Goal: Task Accomplishment & Management: Complete application form

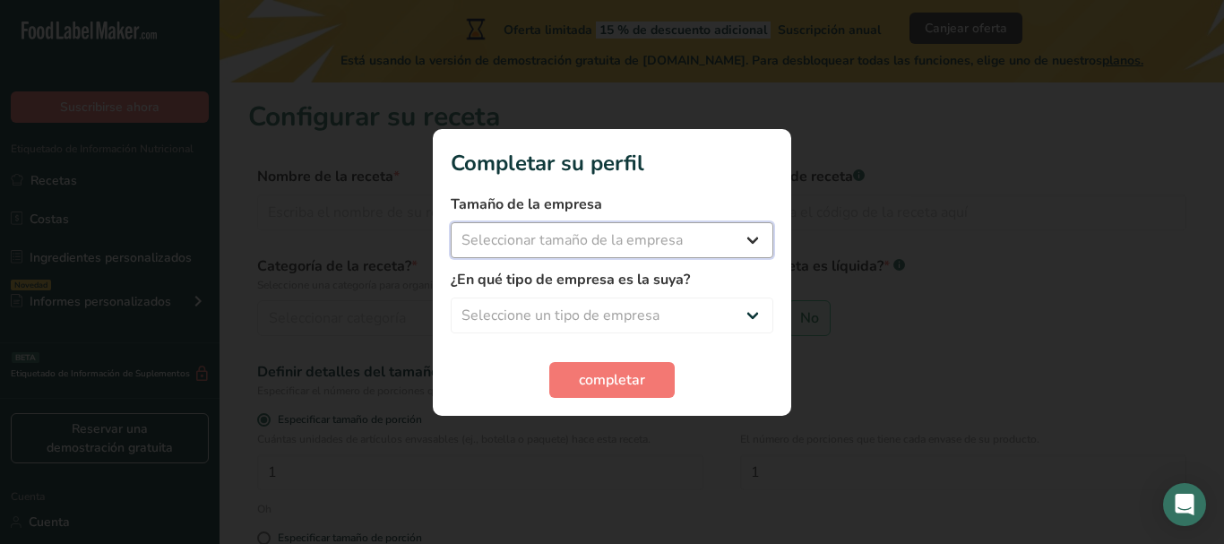
click at [659, 238] on select "Seleccionar tamaño de la empresa Menos de 10 empleados De 10 a 50 empleados De …" at bounding box center [612, 240] width 323 height 36
select select "1"
click at [451, 222] on select "Seleccionar tamaño de la empresa Menos de 10 empleados De 10 a 50 empleados De …" at bounding box center [612, 240] width 323 height 36
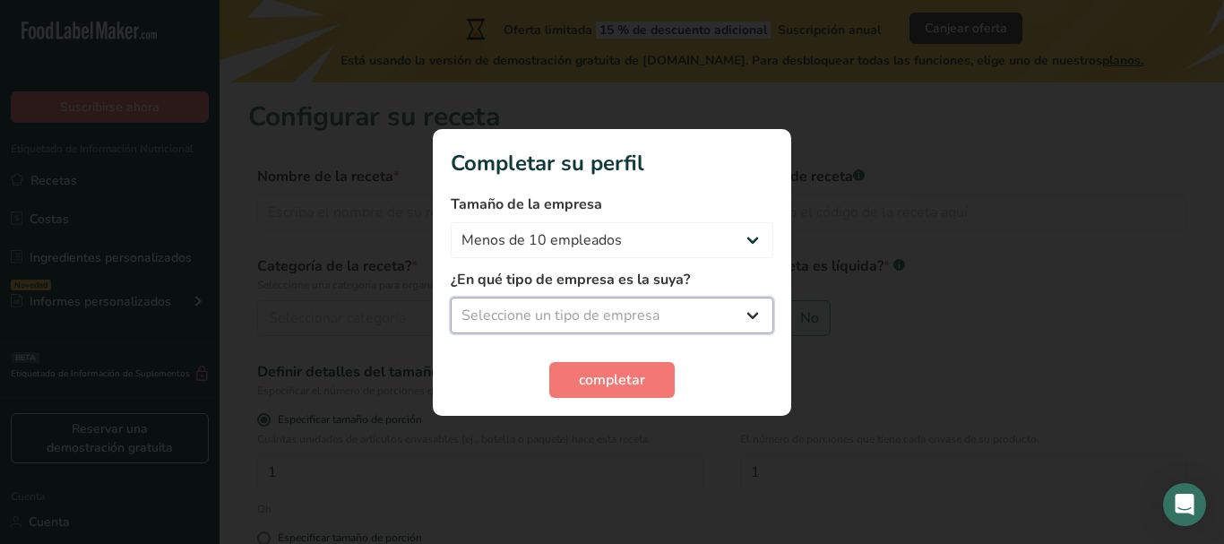
click at [636, 314] on select "Seleccione un tipo de empresa Fabricante de alimentos envasados Restaurante y c…" at bounding box center [612, 315] width 323 height 36
select select "1"
click at [451, 297] on select "Seleccione un tipo de empresa Fabricante de alimentos envasados Restaurante y c…" at bounding box center [612, 315] width 323 height 36
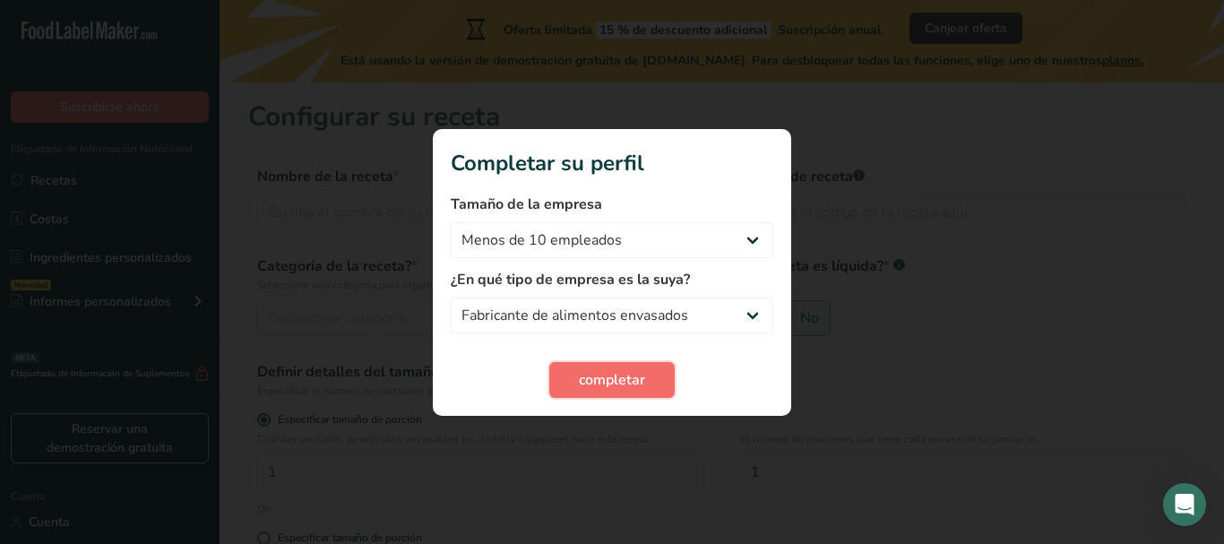
click at [591, 384] on font "completar" at bounding box center [612, 380] width 66 height 20
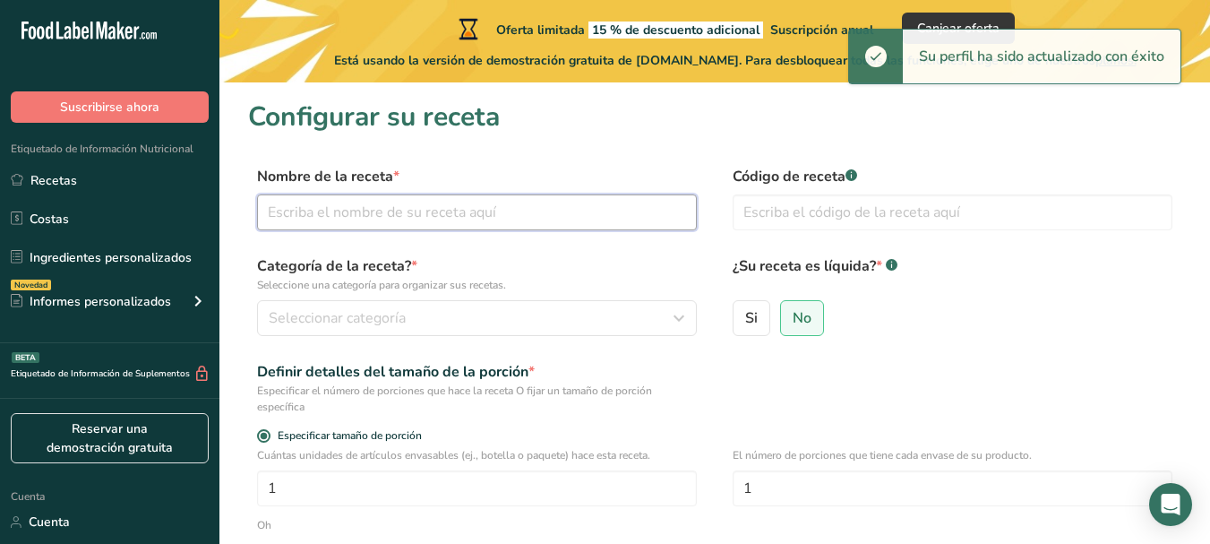
click at [365, 210] on input "text" at bounding box center [477, 212] width 440 height 36
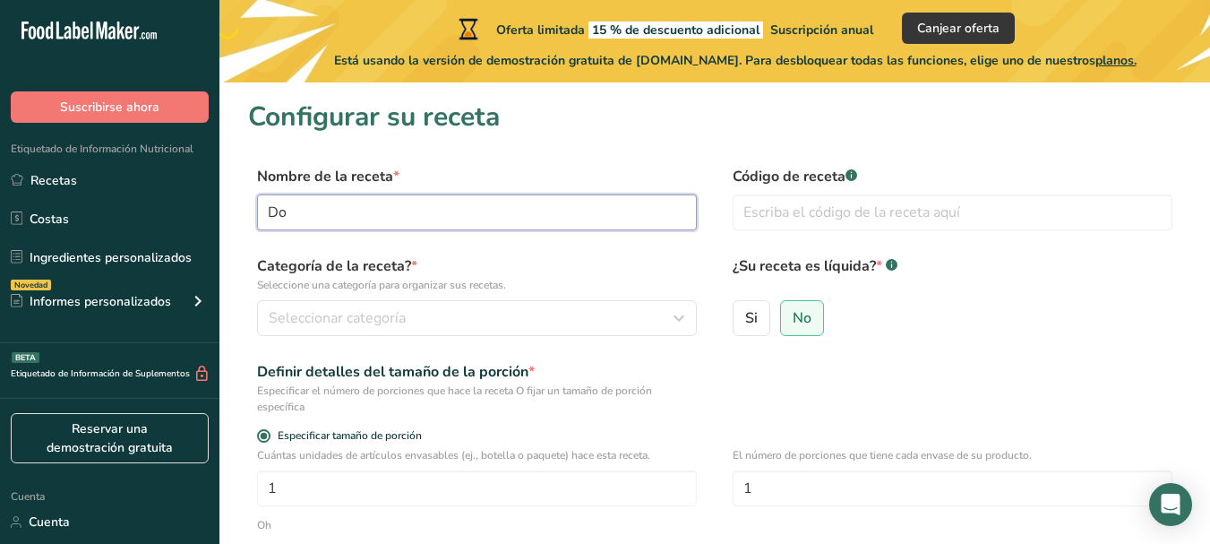
type input "D"
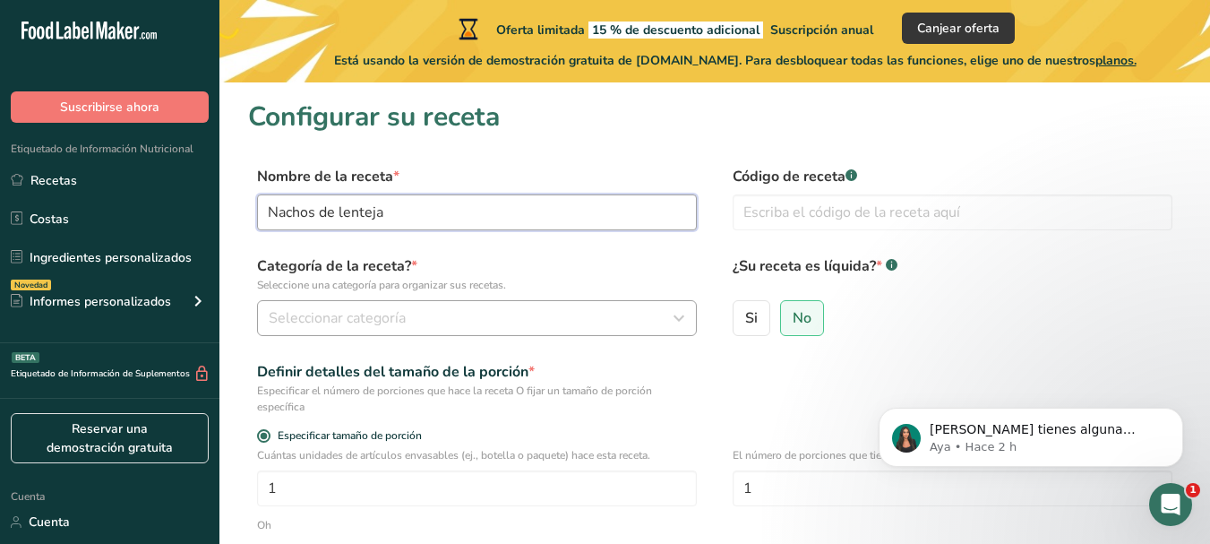
type input "Nachos de lenteja"
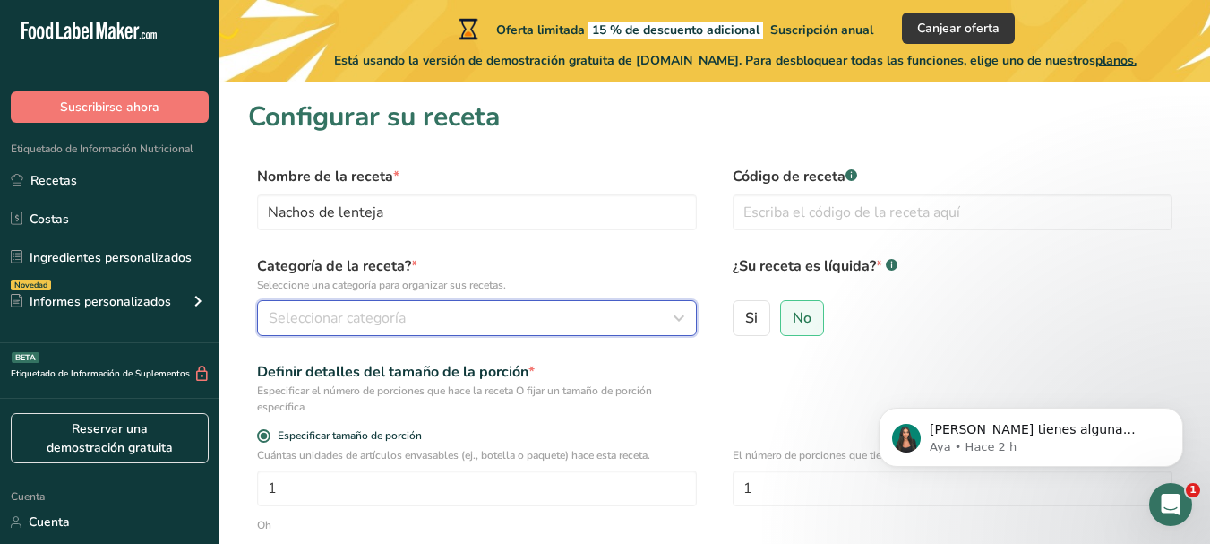
click at [411, 310] on div "Seleccionar categoría" at bounding box center [472, 318] width 406 height 22
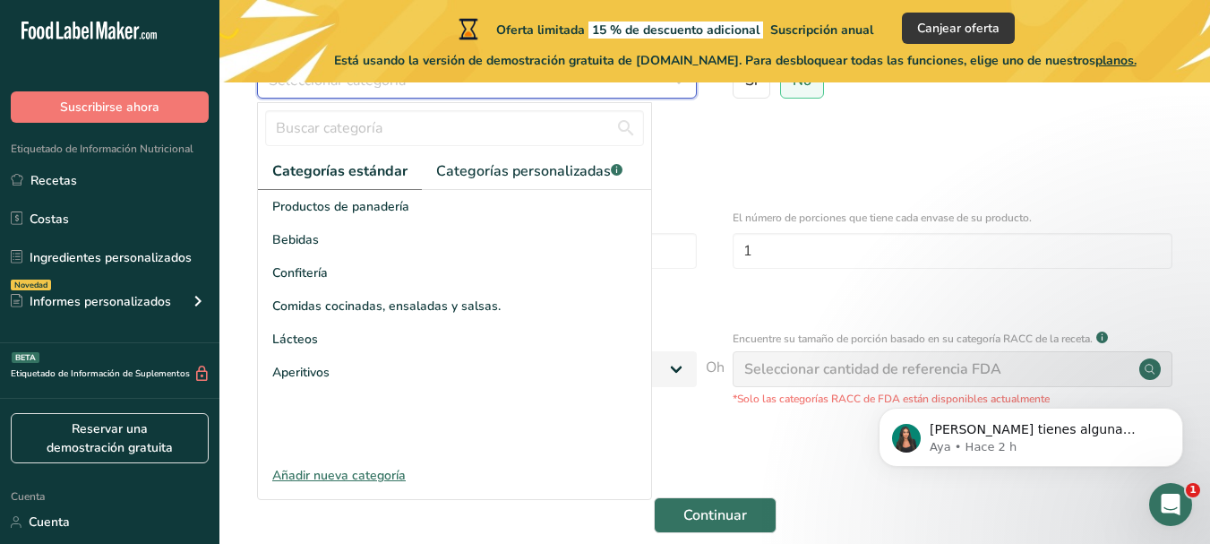
scroll to position [269, 0]
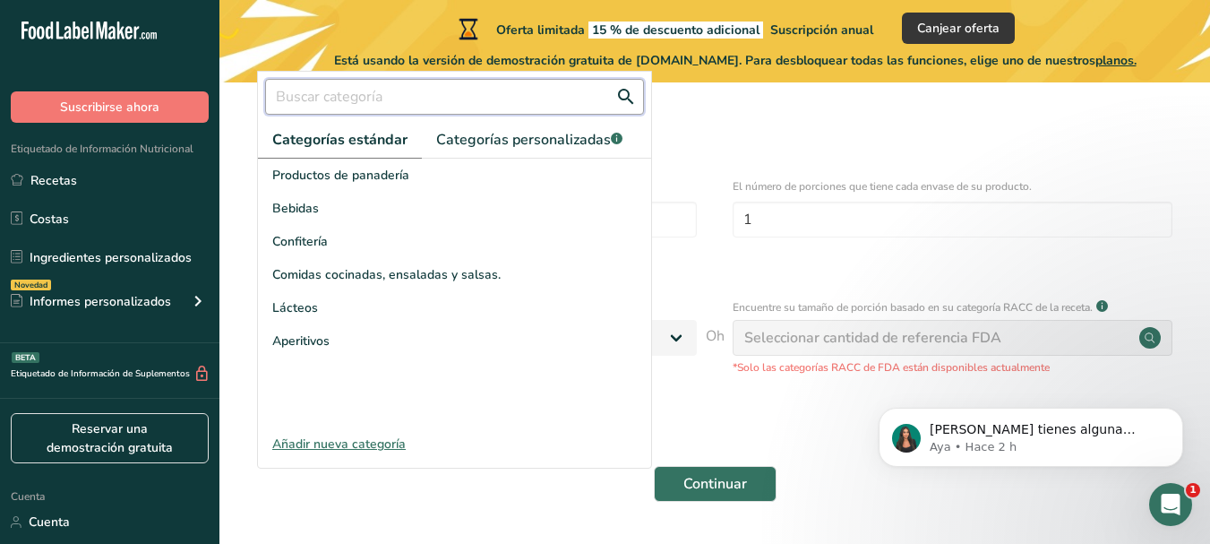
click at [407, 90] on input "text" at bounding box center [454, 97] width 379 height 36
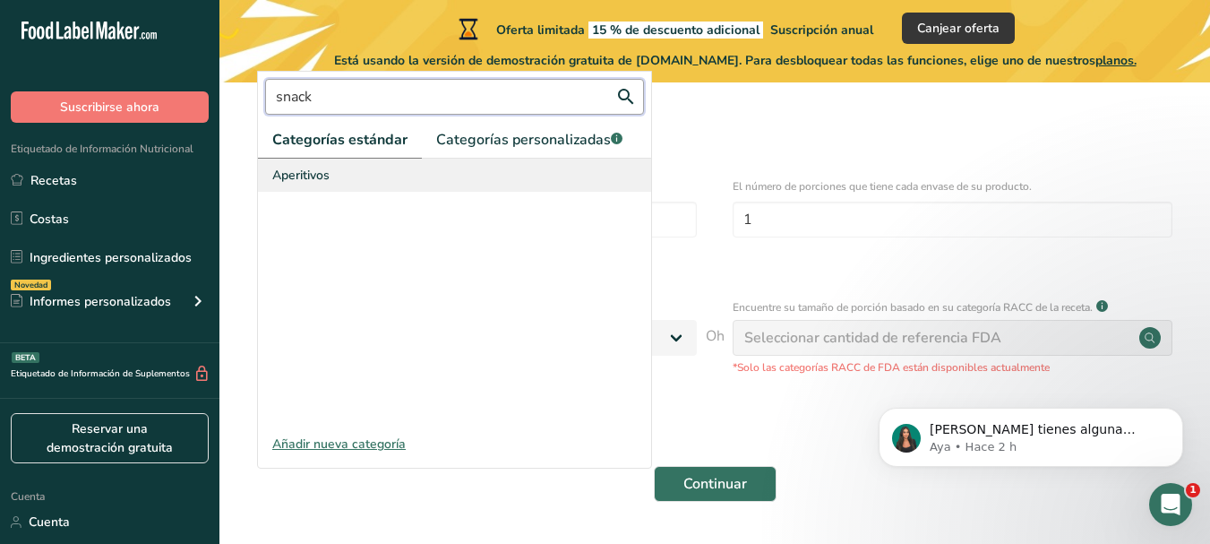
type input "snack"
click at [370, 176] on div "Aperitivos" at bounding box center [454, 175] width 393 height 33
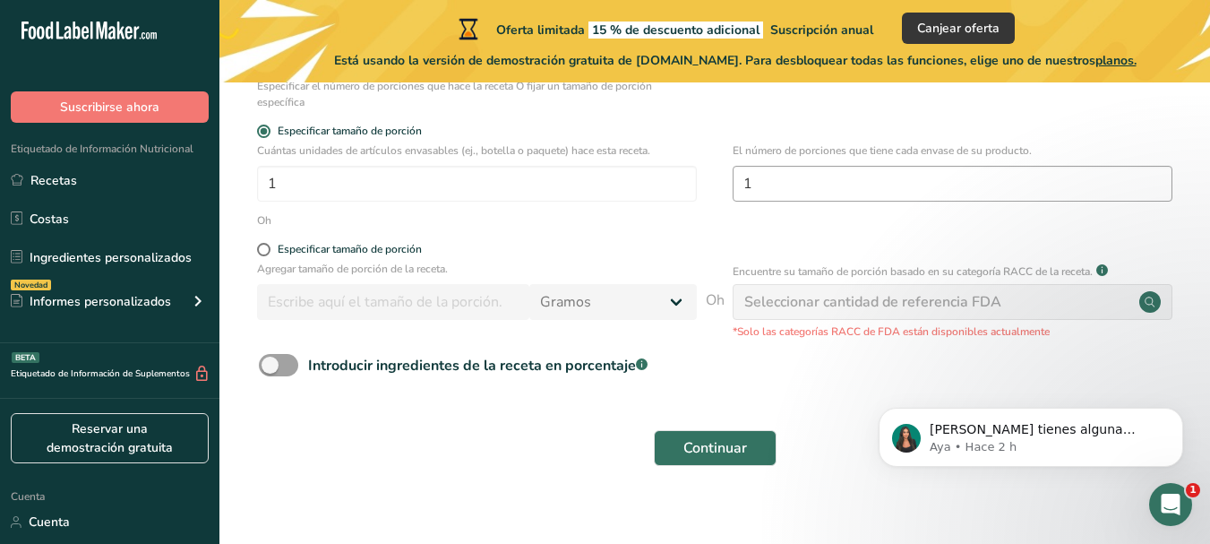
scroll to position [323, 0]
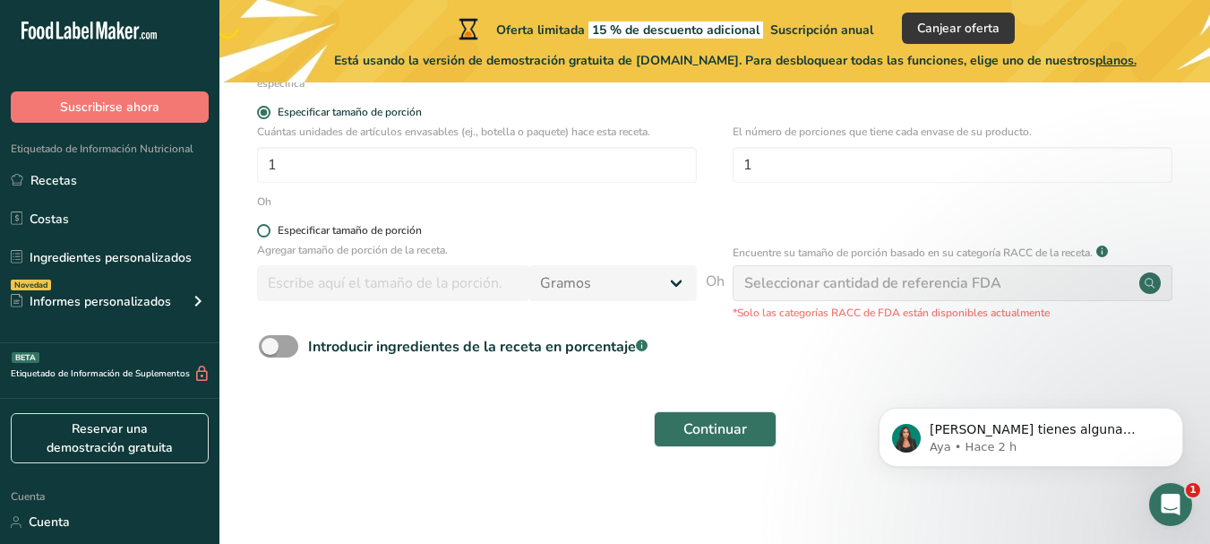
click at [260, 229] on span at bounding box center [263, 230] width 13 height 13
click at [260, 229] on input "Especificar tamaño de porción" at bounding box center [263, 231] width 12 height 12
radio input "true"
radio input "false"
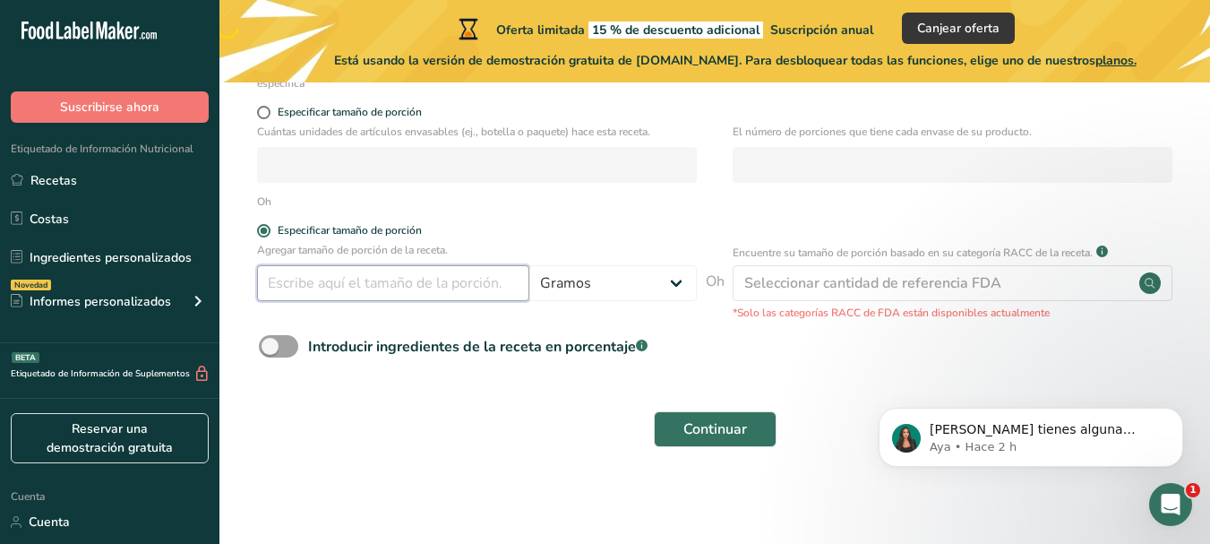
click at [401, 285] on input "number" at bounding box center [393, 283] width 272 height 36
type input "30"
click at [281, 343] on span at bounding box center [278, 346] width 39 height 22
click at [271, 343] on input "Introducir ingredientes de la receta en porcentaje .a-a{fill:#347362;}.b-a{fill…" at bounding box center [265, 346] width 12 height 12
checkbox input "true"
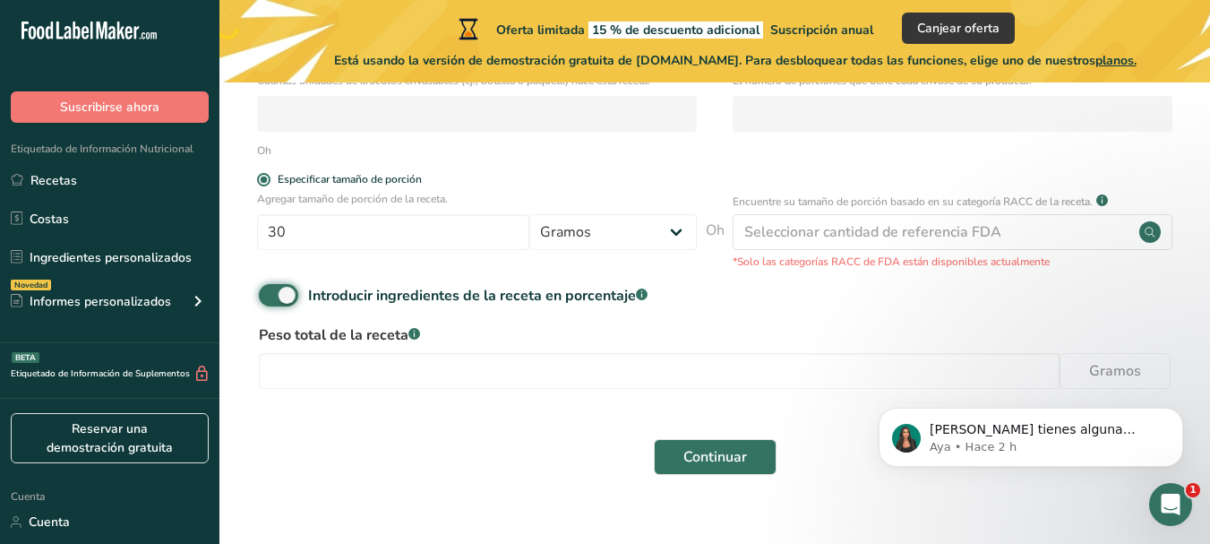
scroll to position [402, 0]
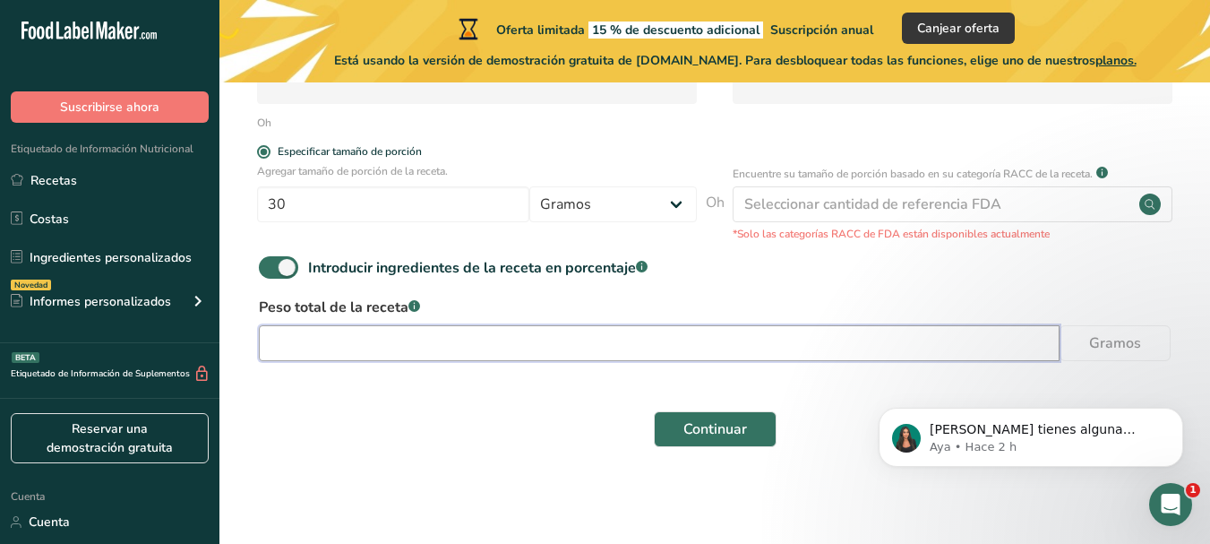
click at [453, 351] on input "number" at bounding box center [659, 343] width 801 height 36
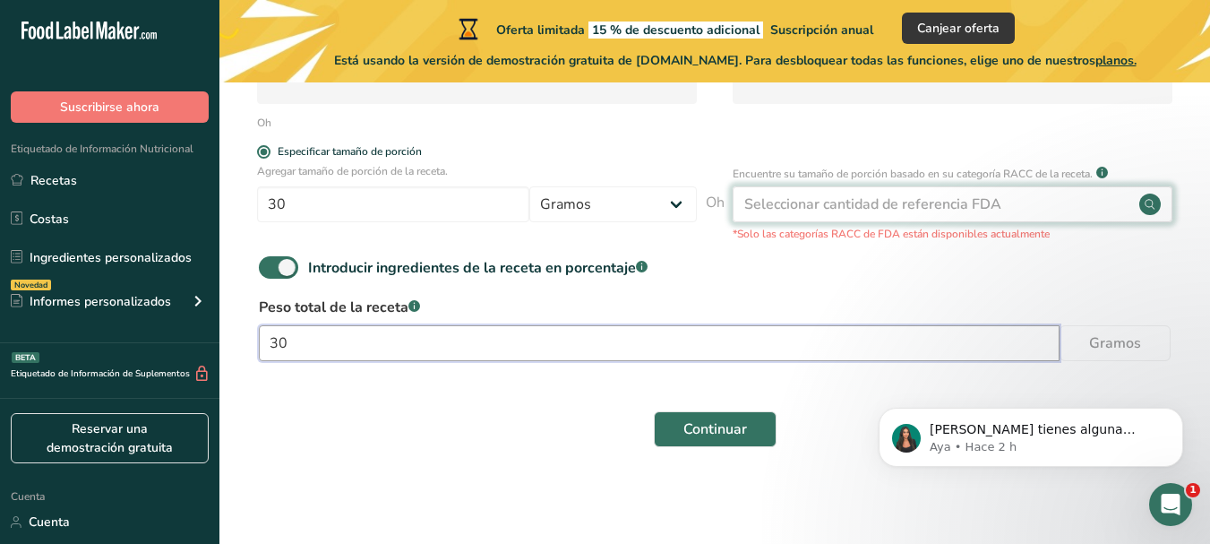
type input "30"
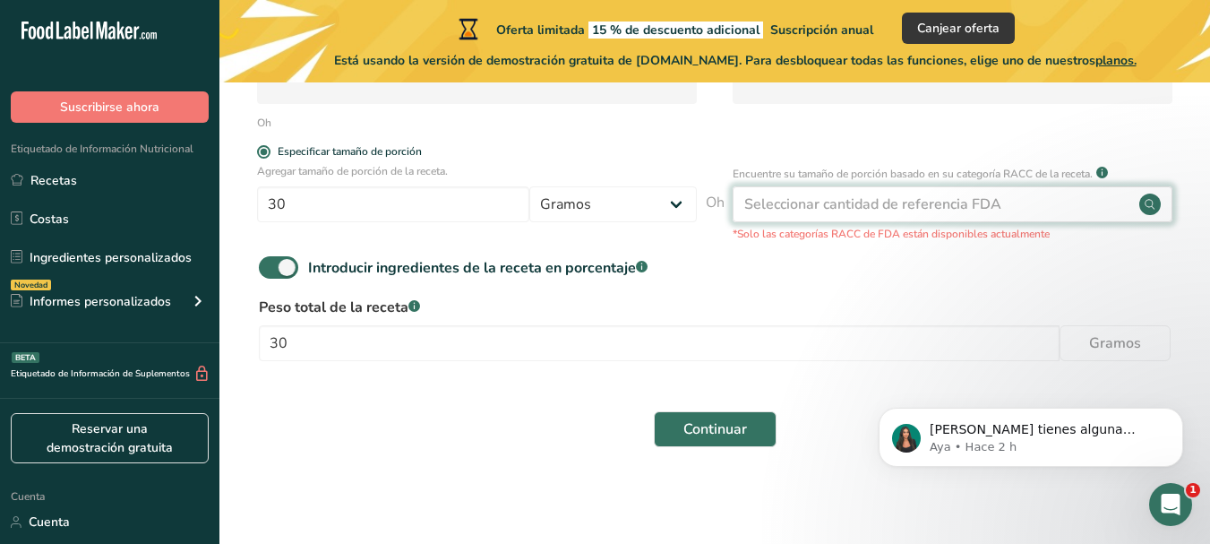
click at [967, 203] on font "Seleccionar cantidad de referencia FDA" at bounding box center [873, 204] width 257 height 20
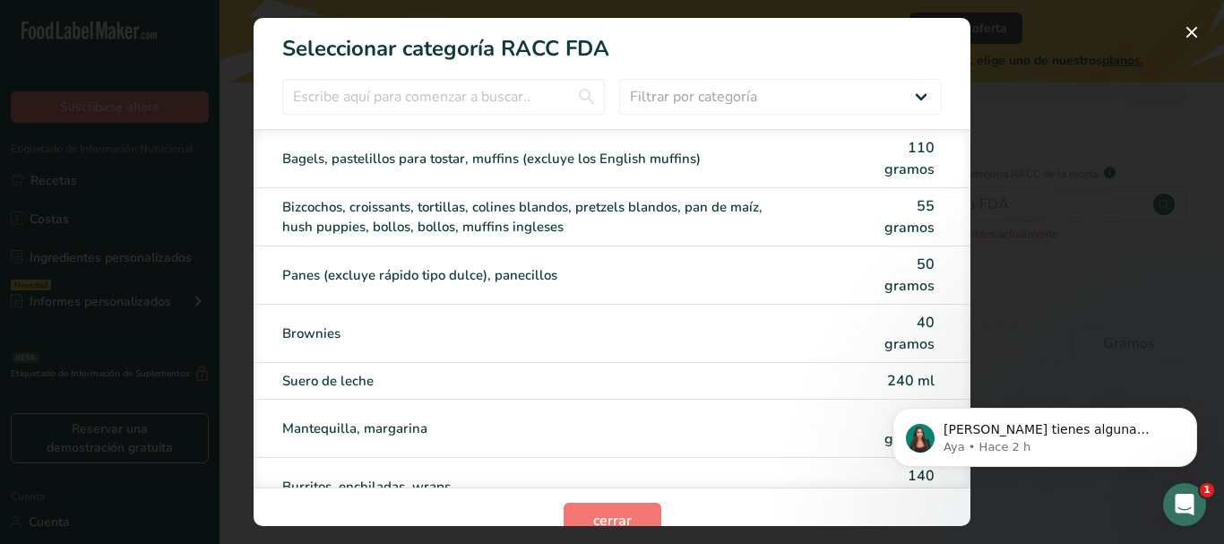
click at [1175, 28] on div "Modalidad de selección de categoría RACC" at bounding box center [612, 272] width 1224 height 544
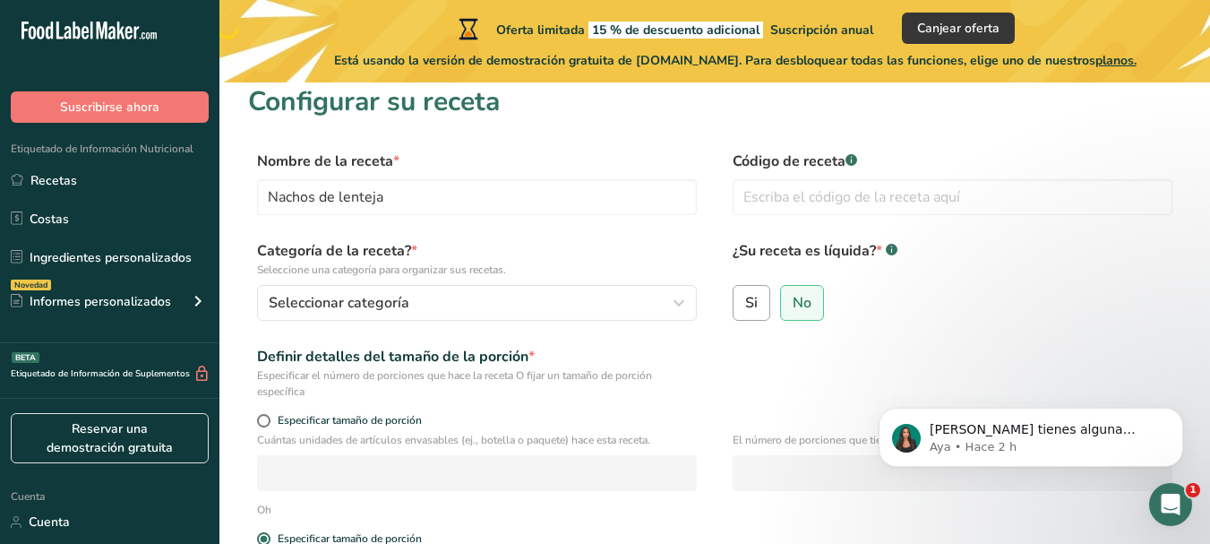
scroll to position [0, 0]
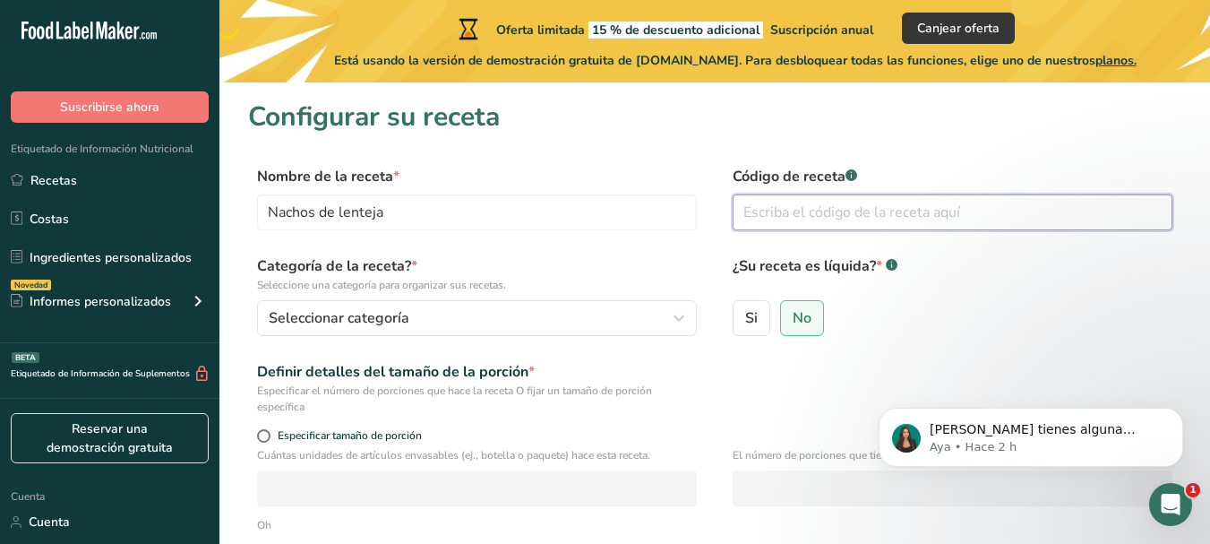
click at [849, 222] on input "text" at bounding box center [953, 212] width 440 height 36
click at [901, 293] on div "¿Su receta es líquida? * .a-a{fill:#347362;}.b-a{fill:#fff;} Si No" at bounding box center [953, 300] width 440 height 91
click at [814, 315] on label "No" at bounding box center [802, 318] width 44 height 36
click at [793, 315] on input "No" at bounding box center [787, 318] width 12 height 12
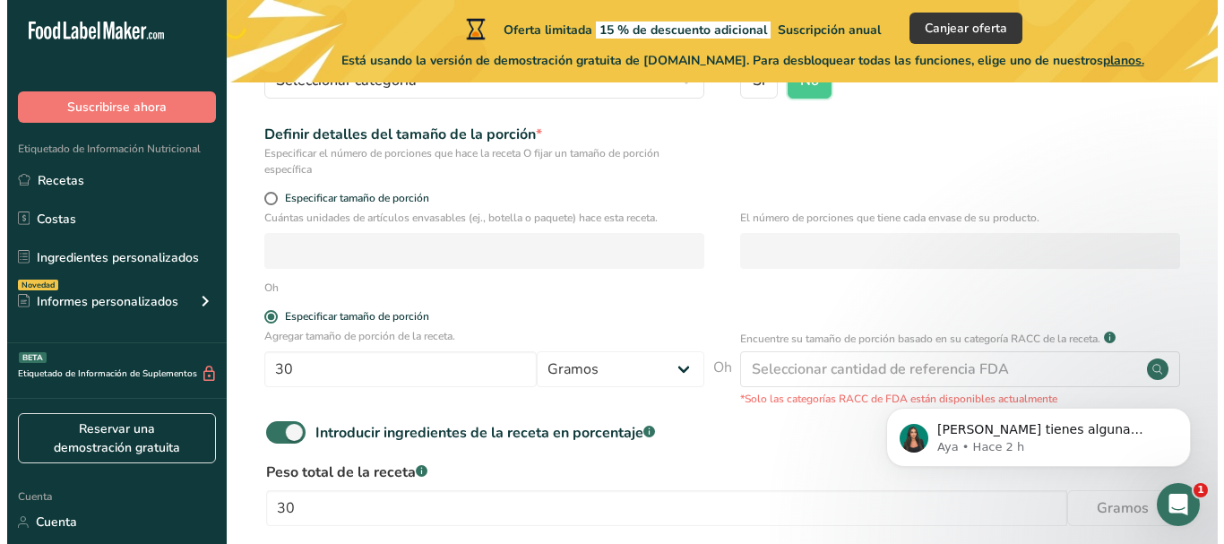
scroll to position [269, 0]
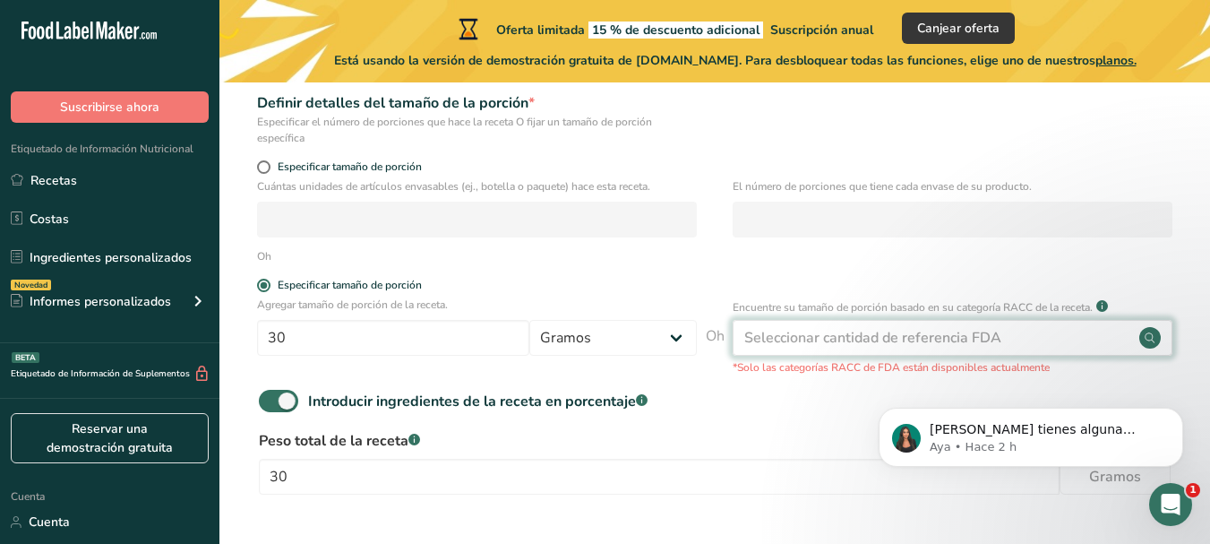
click at [834, 332] on font "Seleccionar cantidad de referencia FDA" at bounding box center [873, 338] width 257 height 20
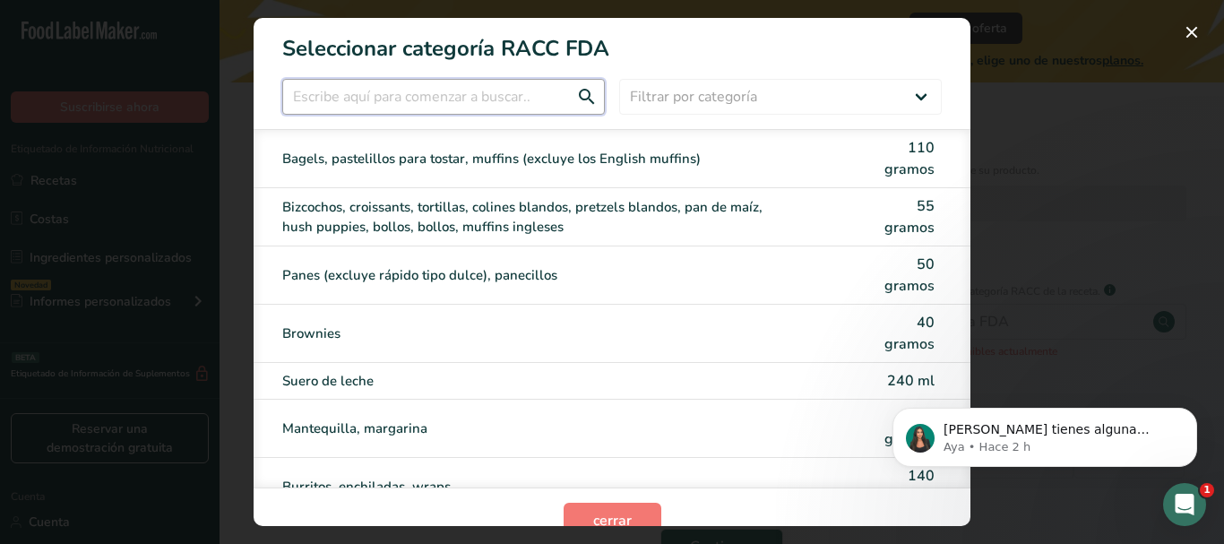
click at [476, 110] on input "Modalidad de selección de categoría RACC" at bounding box center [443, 97] width 323 height 36
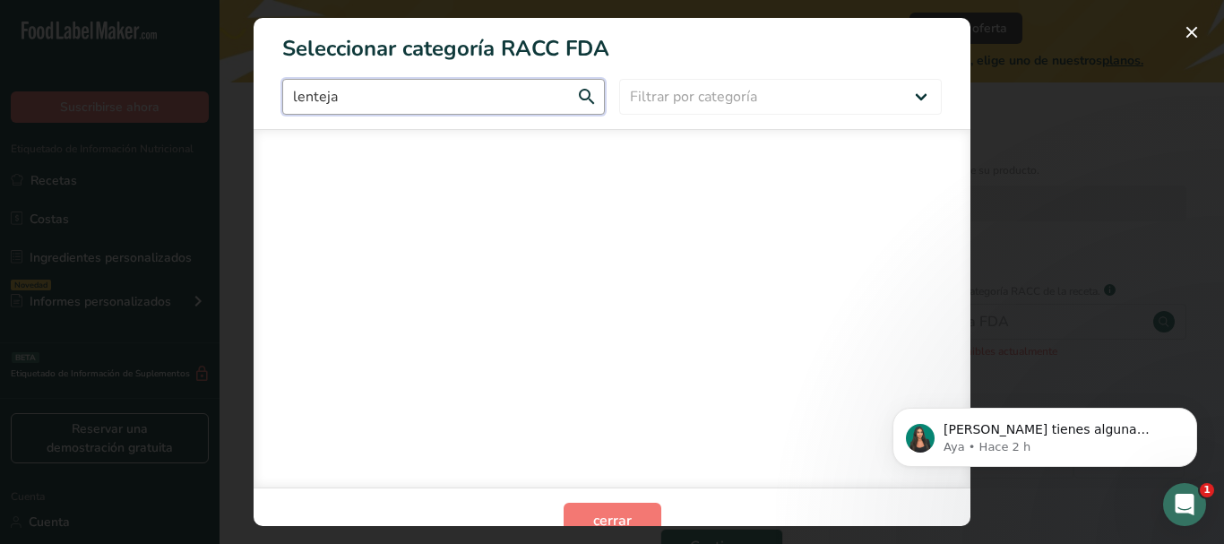
type input "lenteja"
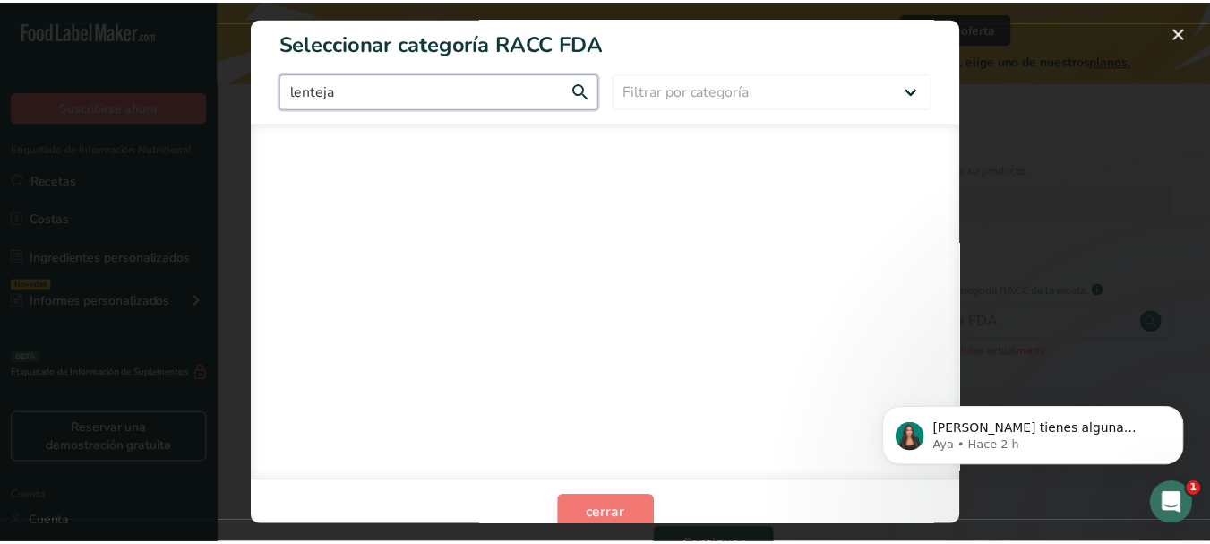
scroll to position [0, 0]
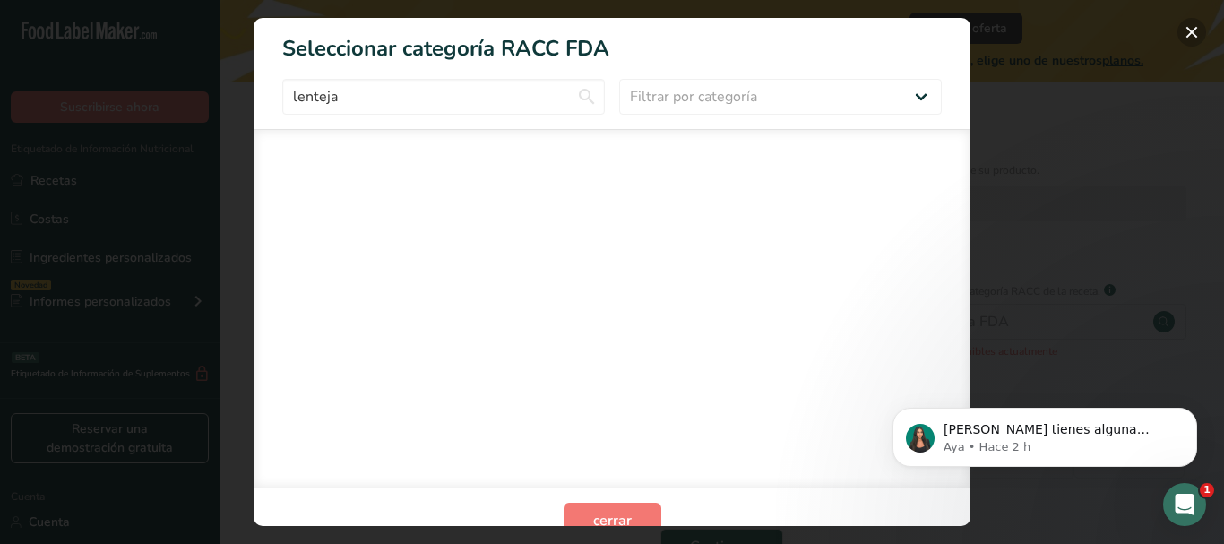
click at [1184, 28] on button "Modalidad de selección de categoría RACC" at bounding box center [1191, 32] width 29 height 29
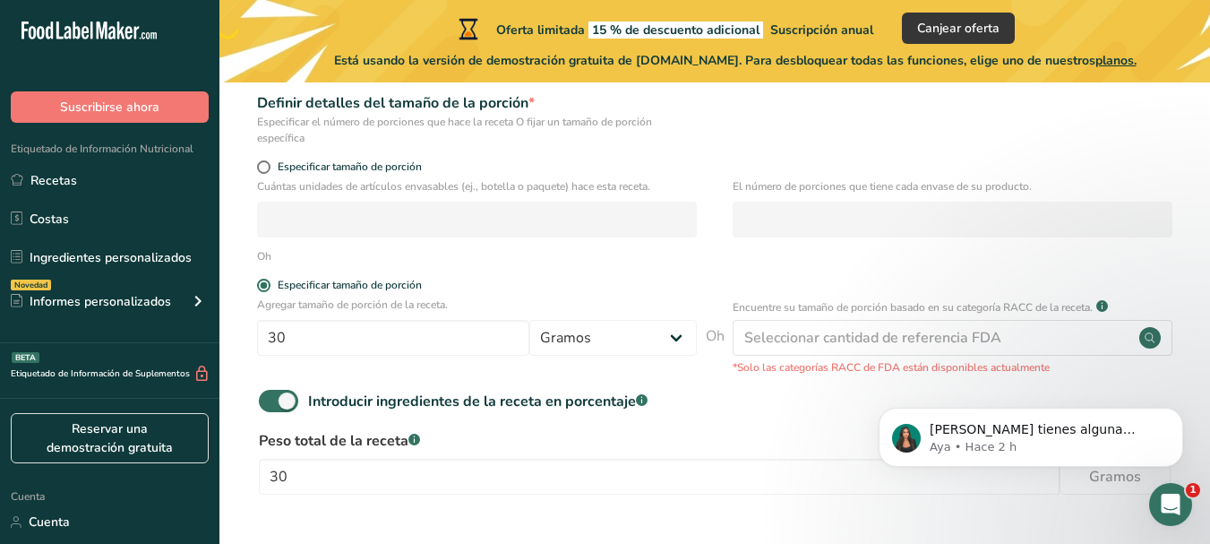
scroll to position [402, 0]
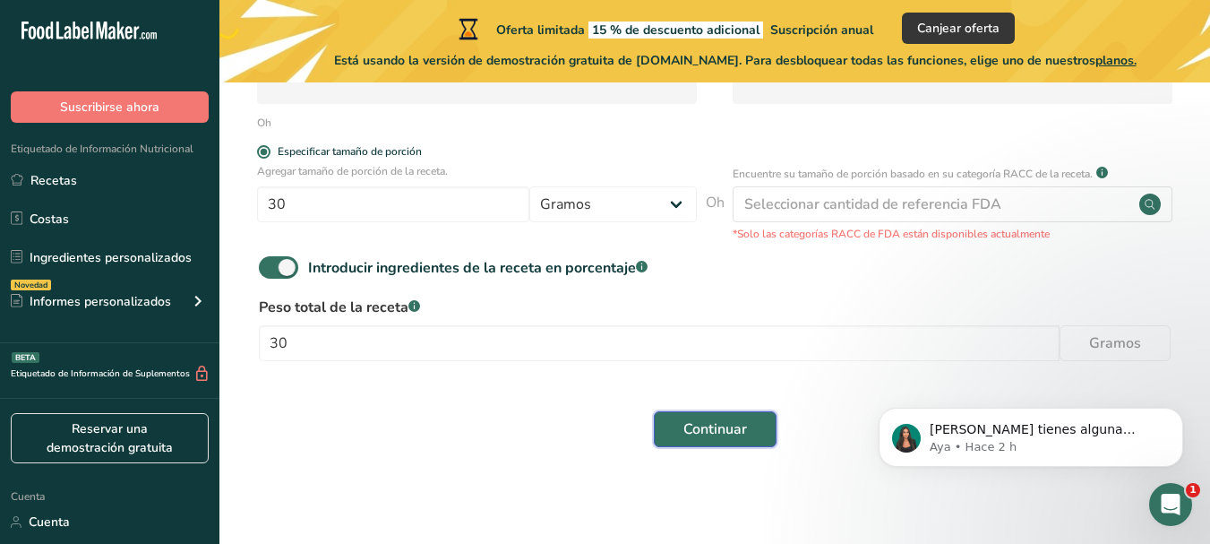
click at [727, 441] on button "Continuar" at bounding box center [715, 429] width 123 height 36
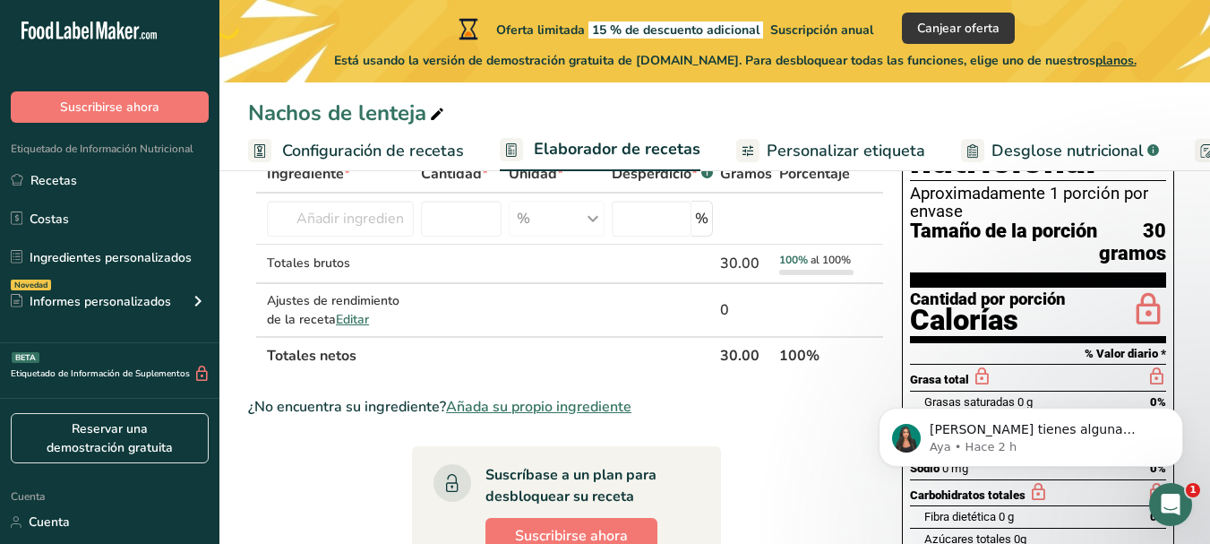
scroll to position [90, 0]
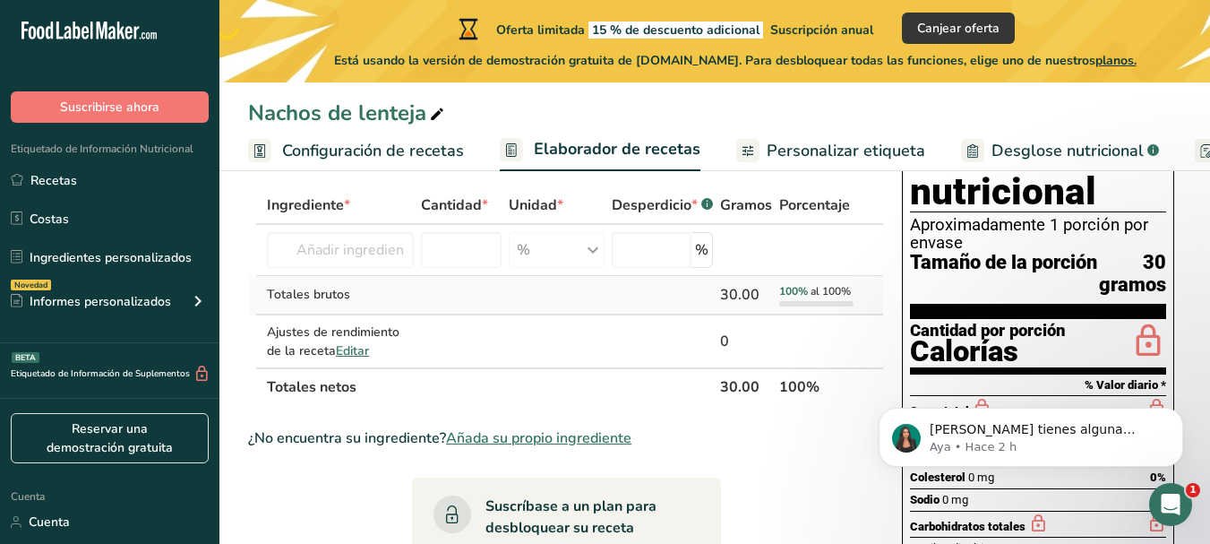
click at [458, 286] on td at bounding box center [462, 295] width 88 height 39
click at [340, 246] on input "text" at bounding box center [340, 250] width 147 height 36
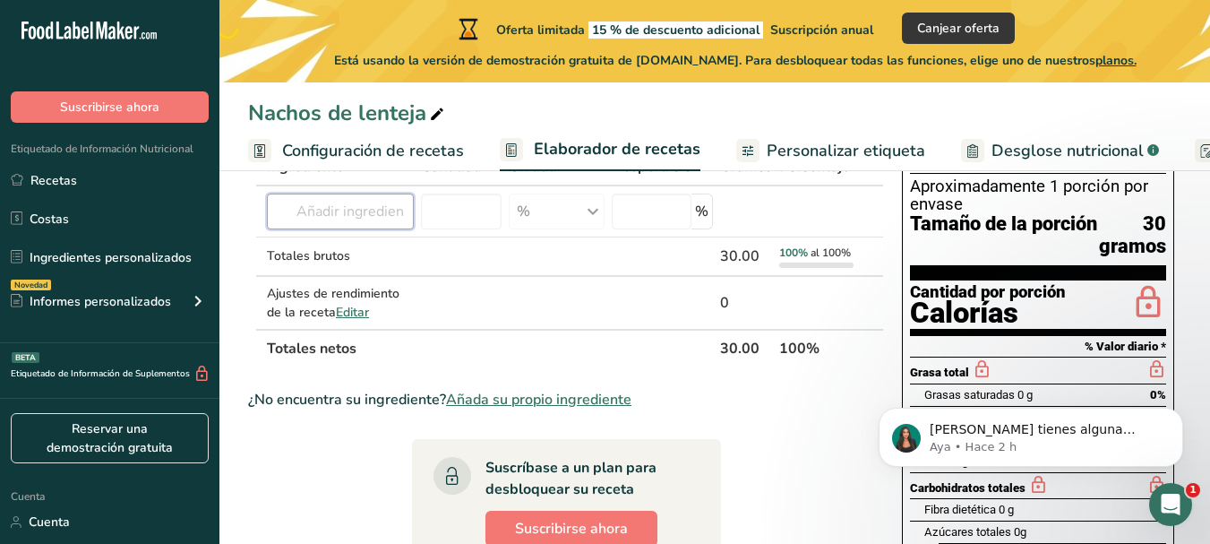
scroll to position [0, 0]
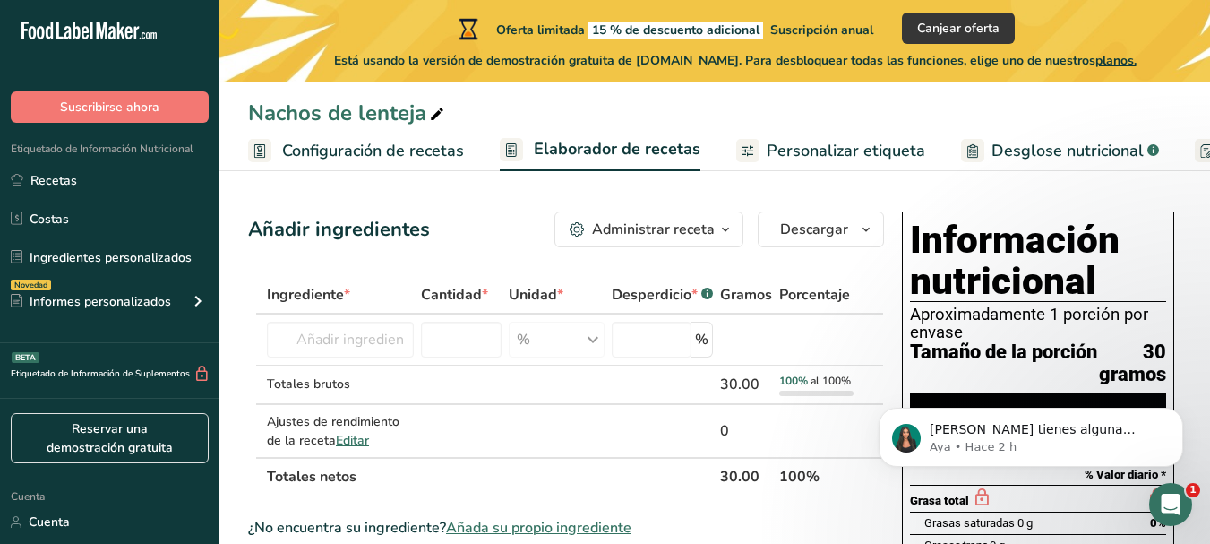
click at [786, 151] on font "Personalizar etiqueta" at bounding box center [846, 151] width 159 height 22
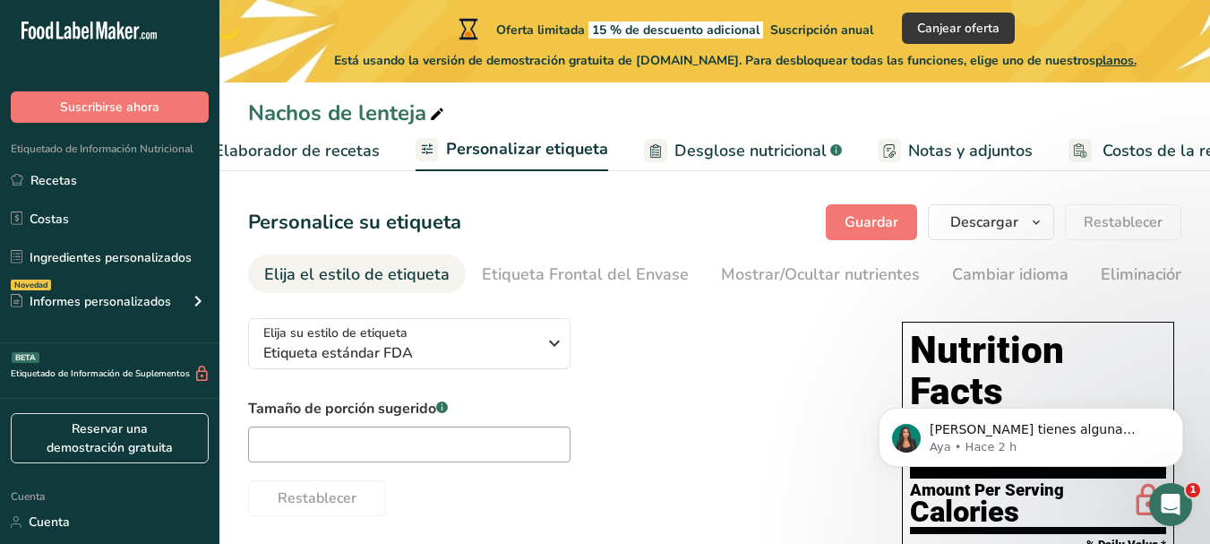
scroll to position [0, 375]
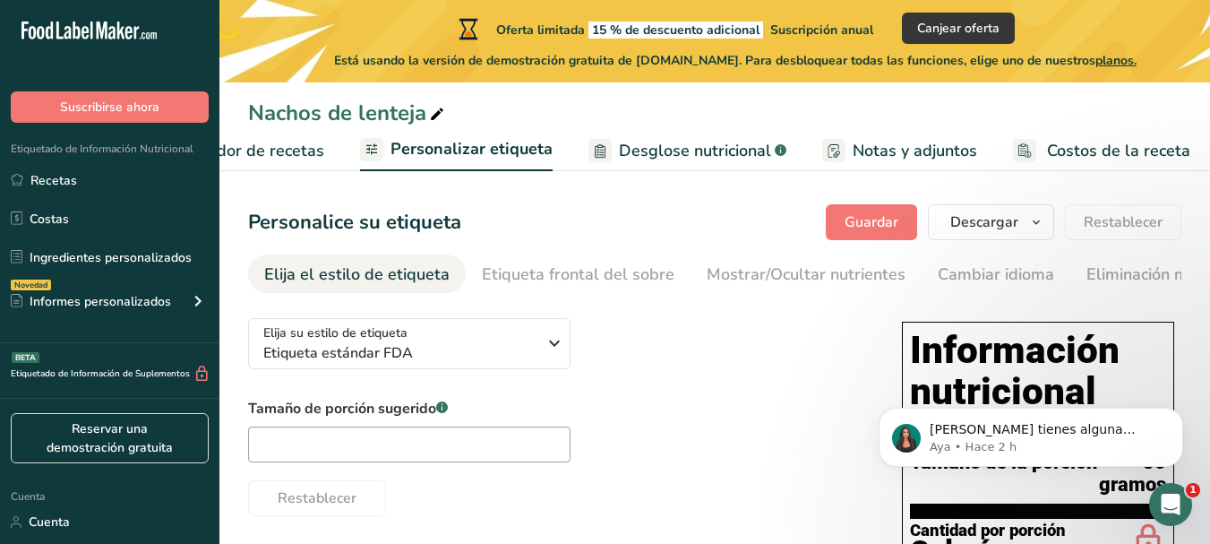
click at [479, 144] on font "Personalizar etiqueta" at bounding box center [472, 149] width 162 height 22
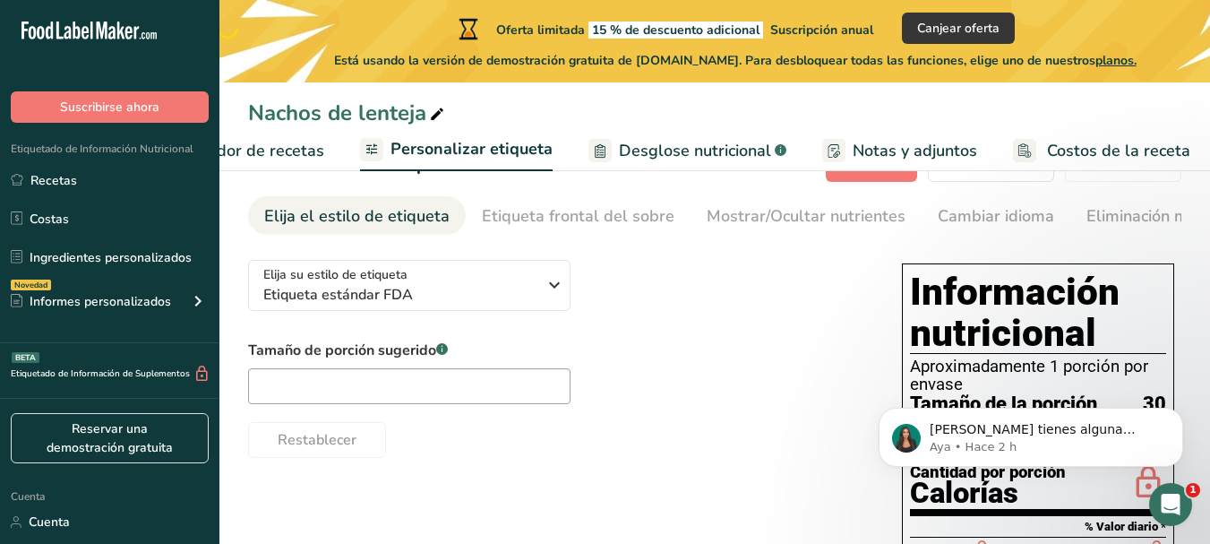
scroll to position [90, 0]
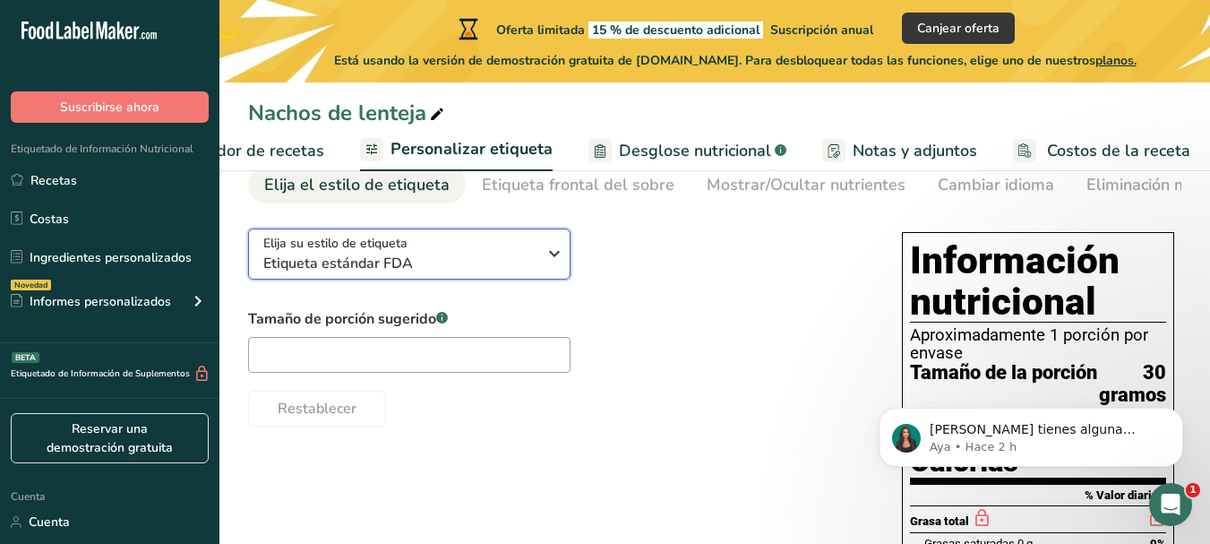
click at [556, 248] on icon "button" at bounding box center [555, 253] width 22 height 32
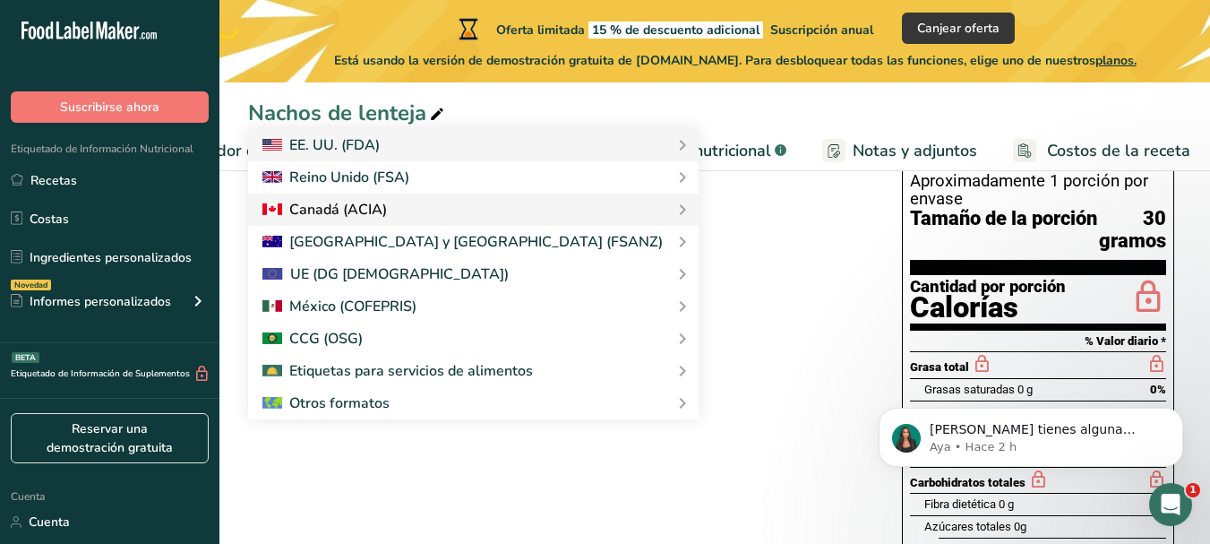
scroll to position [0, 0]
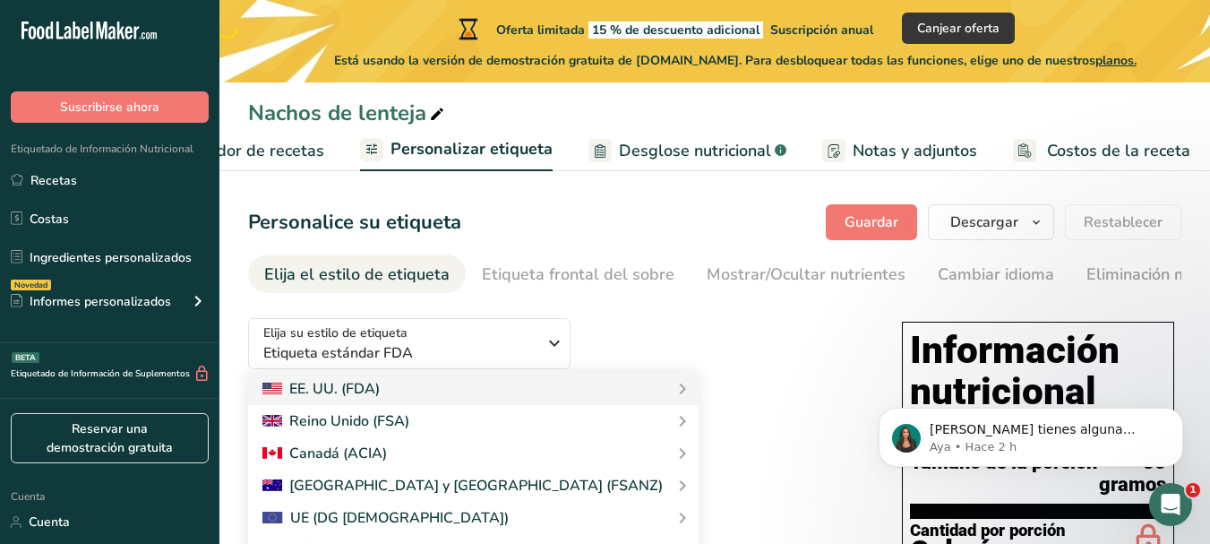
click at [633, 335] on div "Elija su estilo de etiqueta Etiqueta estándar FDA [GEOGRAPHIC_DATA]. (FDA) Etiq…" at bounding box center [557, 410] width 618 height 212
